Goal: Task Accomplishment & Management: Use online tool/utility

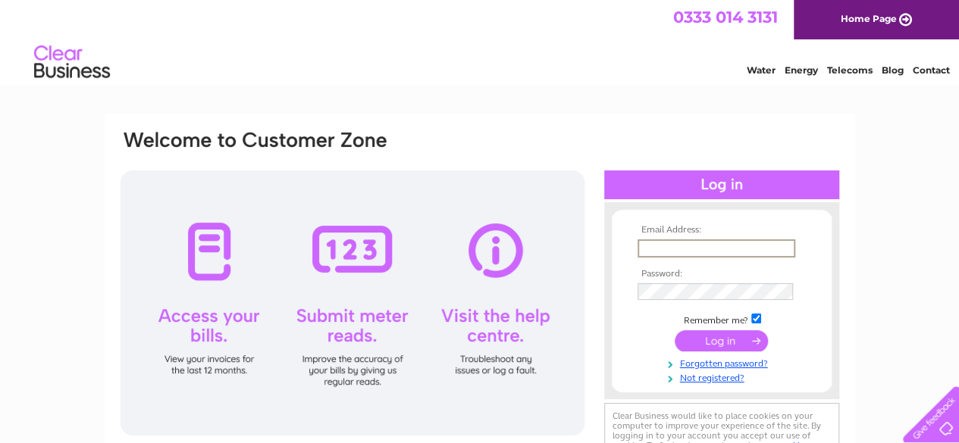
click at [714, 242] on input "text" at bounding box center [716, 248] width 158 height 18
type input "sross@broomfieldhp.com"
click at [711, 352] on td at bounding box center [722, 339] width 176 height 29
click at [715, 333] on input "submit" at bounding box center [721, 339] width 93 height 21
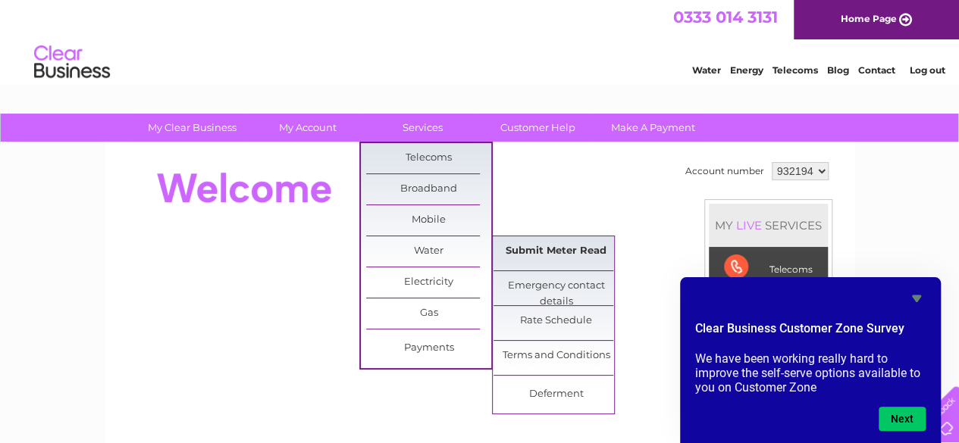
click at [556, 258] on link "Submit Meter Read" at bounding box center [555, 251] width 125 height 30
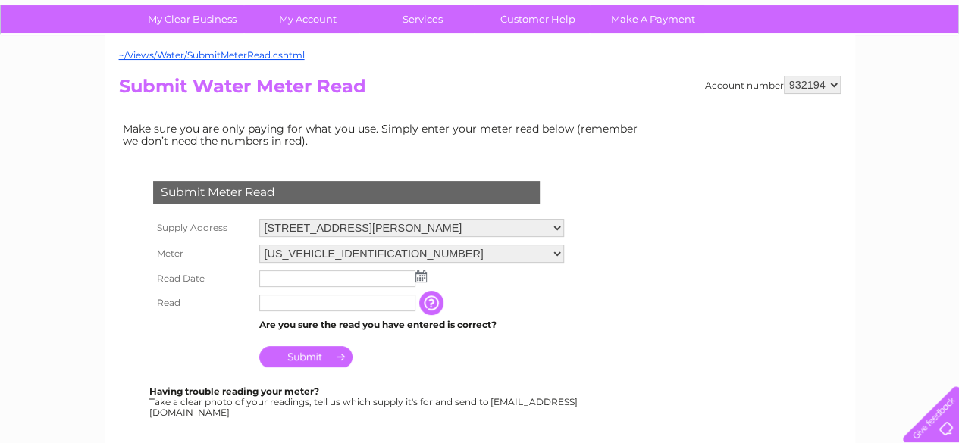
scroll to position [110, 0]
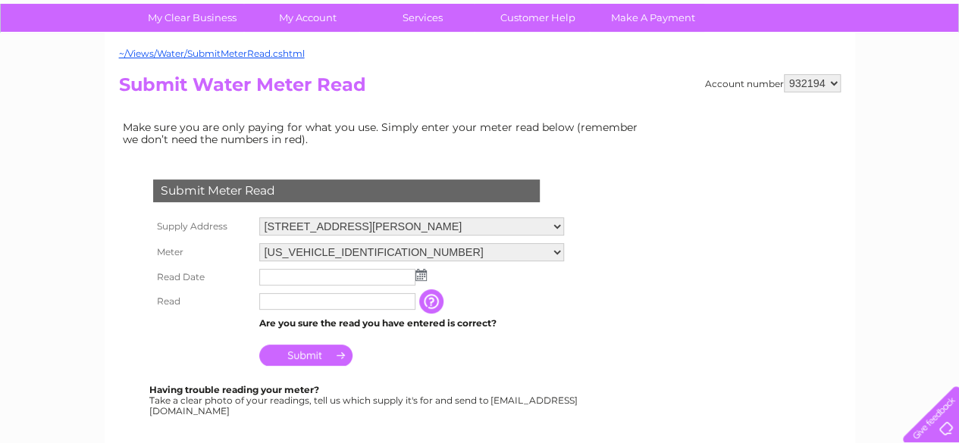
click at [418, 276] on img at bounding box center [420, 275] width 11 height 12
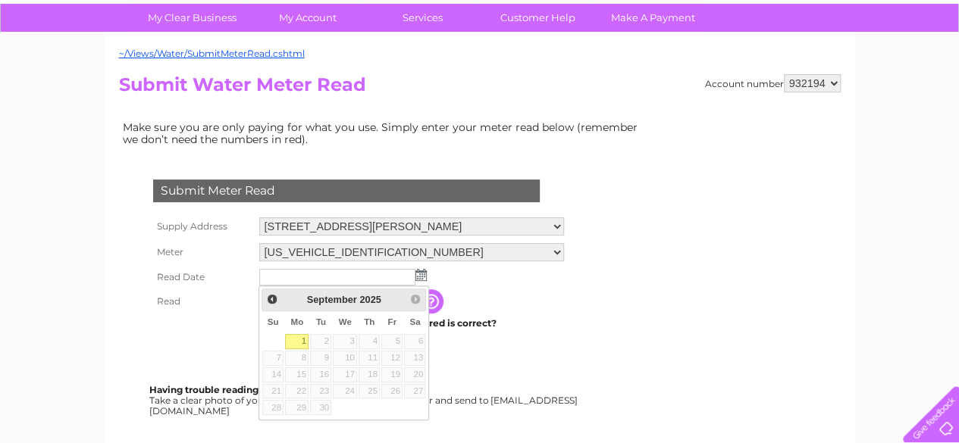
click at [297, 337] on link "1" at bounding box center [296, 341] width 23 height 15
type input "2025/09/01"
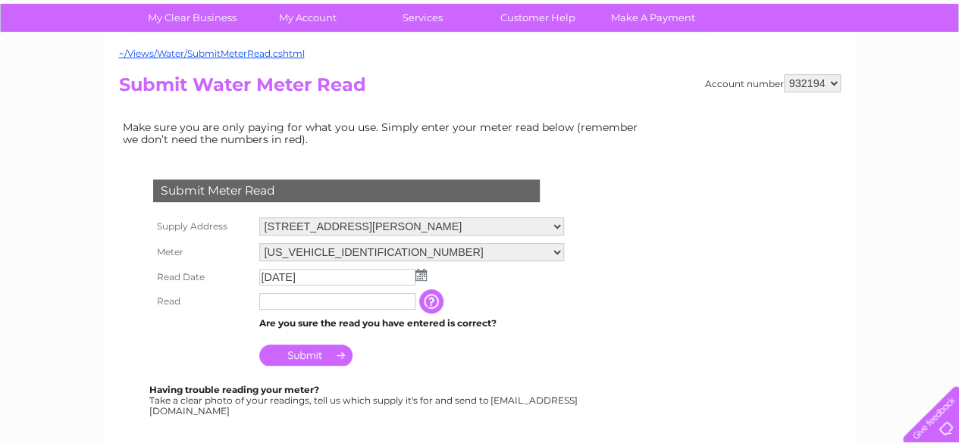
click at [278, 301] on input "text" at bounding box center [337, 301] width 156 height 17
type input "4137"
click at [308, 355] on input "Submit" at bounding box center [305, 356] width 93 height 21
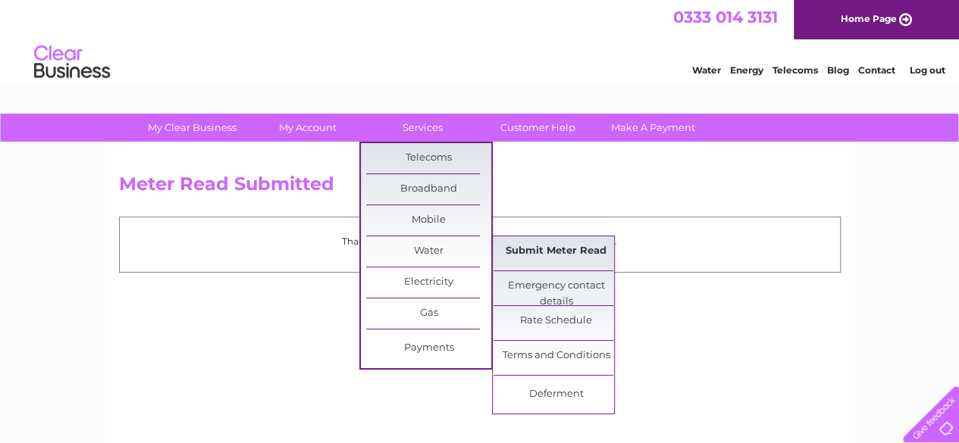
click at [523, 250] on link "Submit Meter Read" at bounding box center [555, 251] width 125 height 30
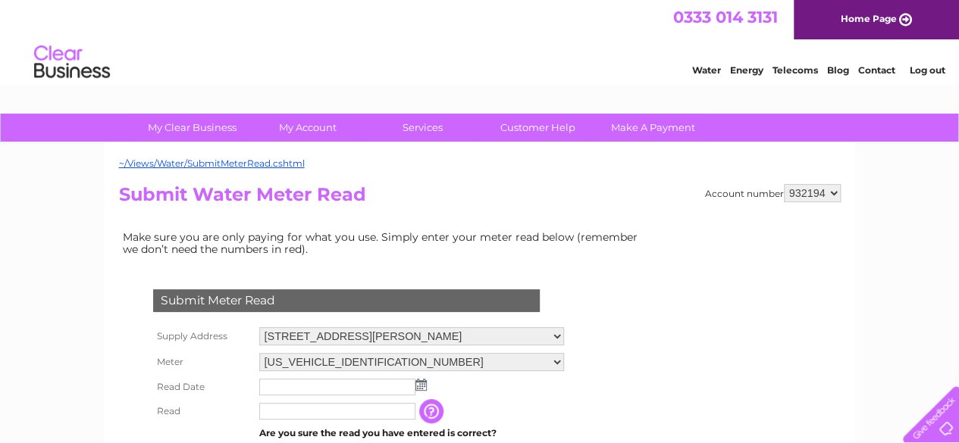
click at [556, 364] on select "06ELSTER12M215229 08ELSTER-X15M009723" at bounding box center [411, 362] width 305 height 18
select select "417590"
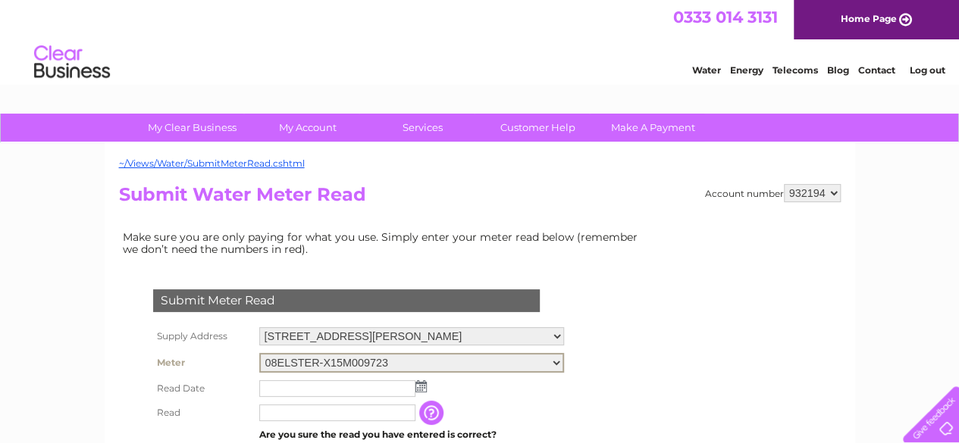
click at [259, 353] on select "06ELSTER12M215229 08ELSTER-X15M009723" at bounding box center [411, 363] width 305 height 20
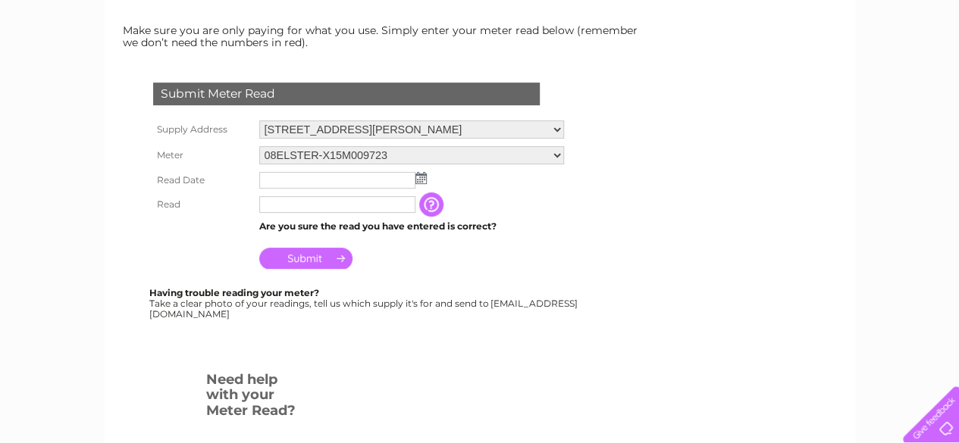
scroll to position [223, 0]
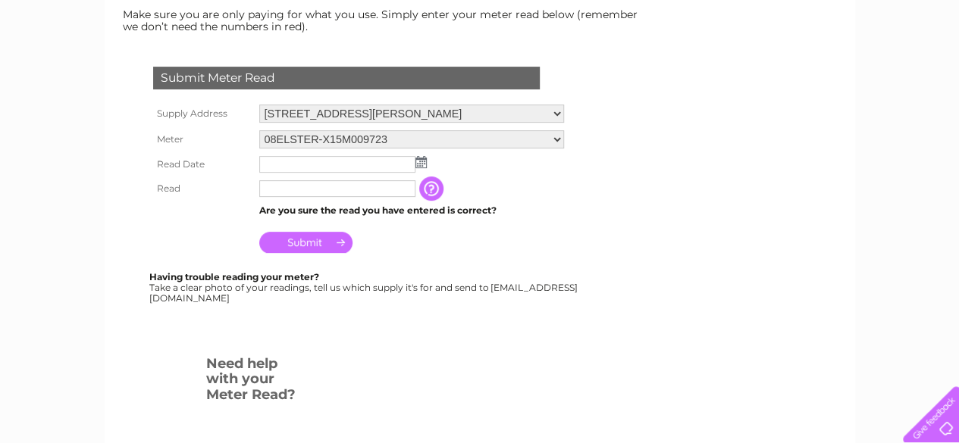
click at [424, 159] on img at bounding box center [420, 162] width 11 height 12
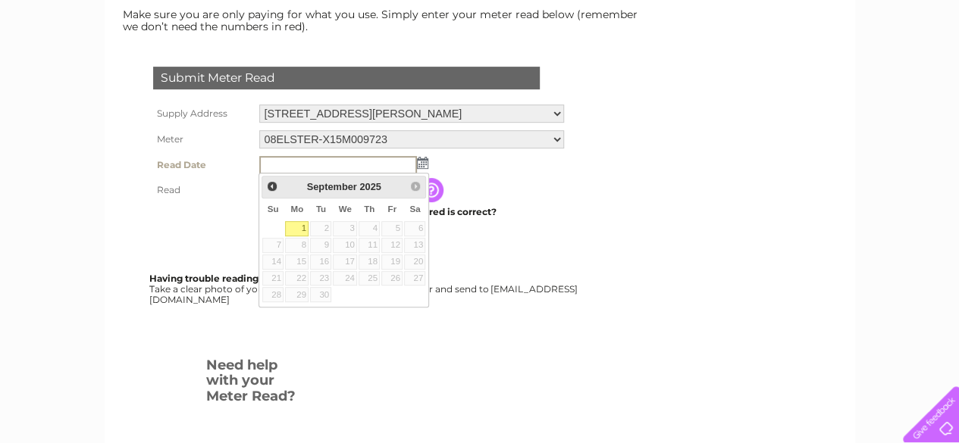
click at [302, 224] on link "1" at bounding box center [296, 228] width 23 height 15
type input "2025/09/01"
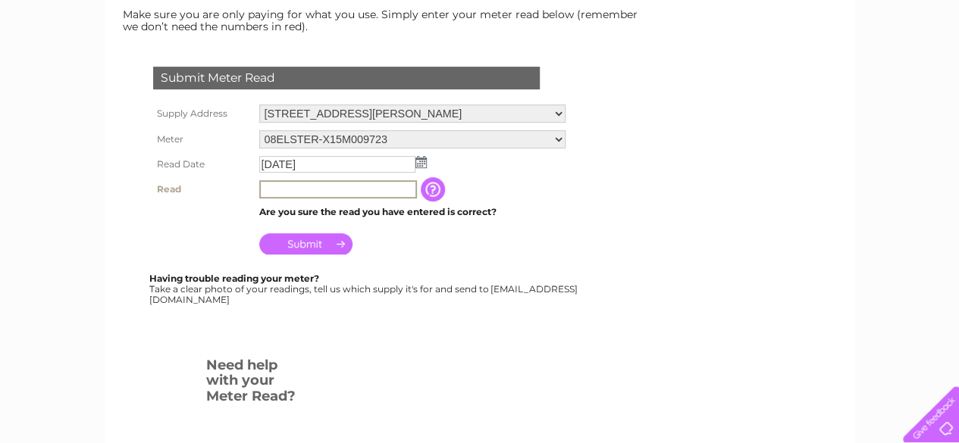
click at [284, 186] on input "text" at bounding box center [338, 189] width 158 height 18
type input "10034"
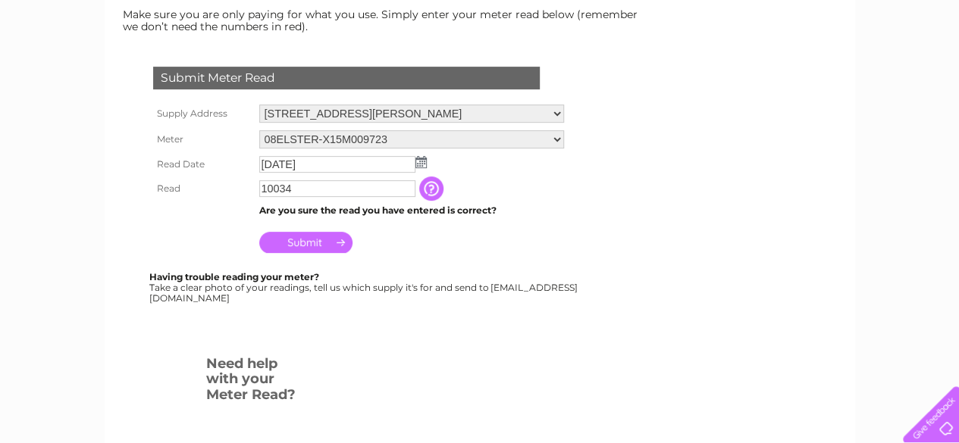
click at [302, 249] on input "Submit" at bounding box center [305, 242] width 93 height 21
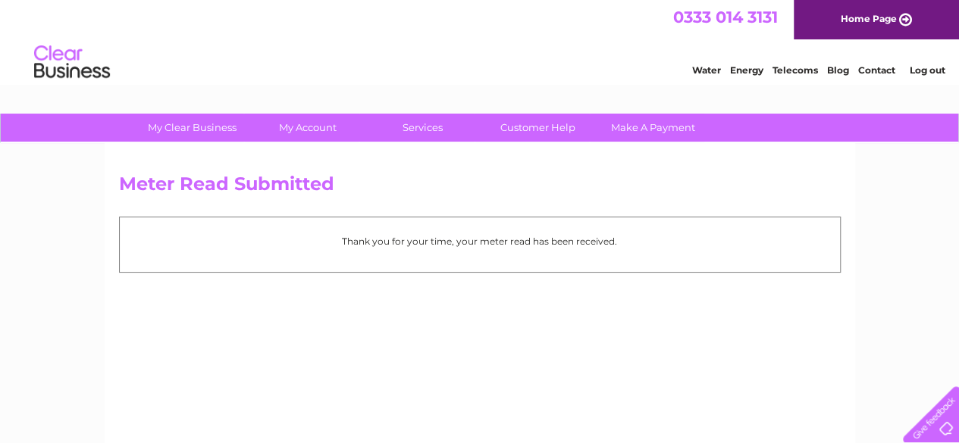
click at [931, 67] on link "Log out" at bounding box center [927, 69] width 36 height 11
